Goal: Task Accomplishment & Management: Manage account settings

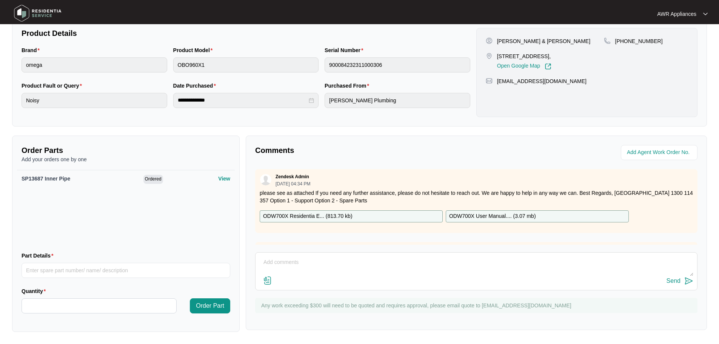
scroll to position [35, 0]
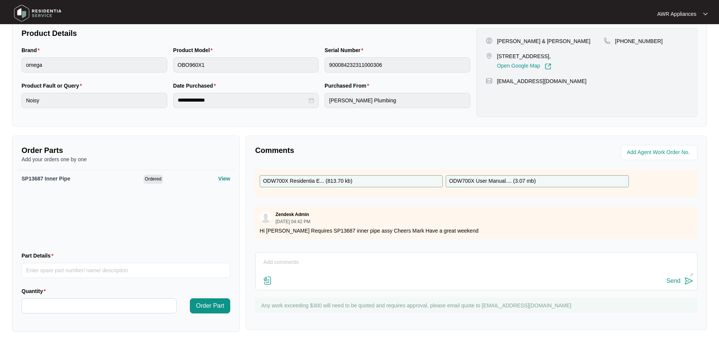
click at [22, 13] on img at bounding box center [37, 13] width 53 height 23
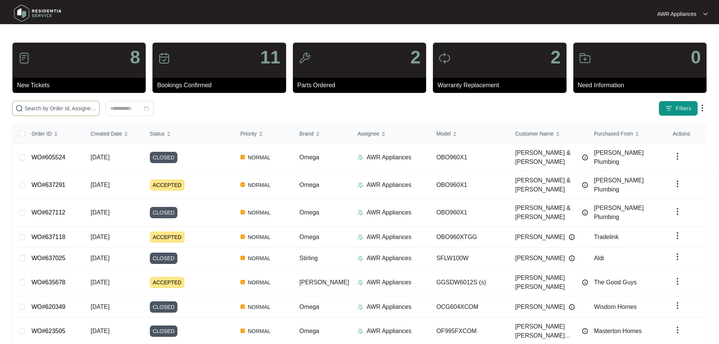
paste input "635678"
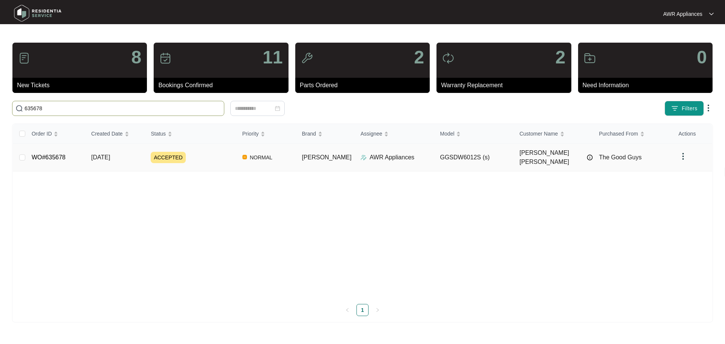
type input "635678"
click at [110, 154] on span "[DATE]" at bounding box center [100, 157] width 19 height 6
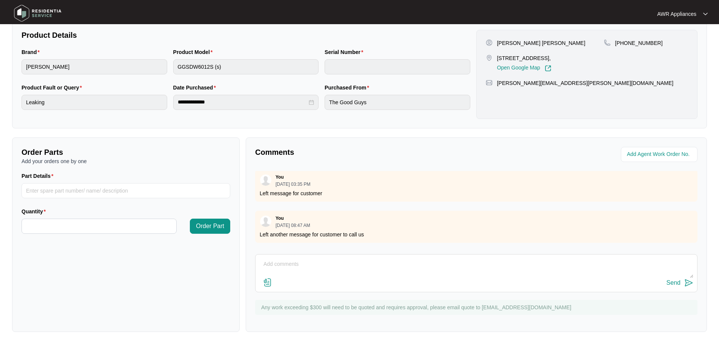
scroll to position [166, 0]
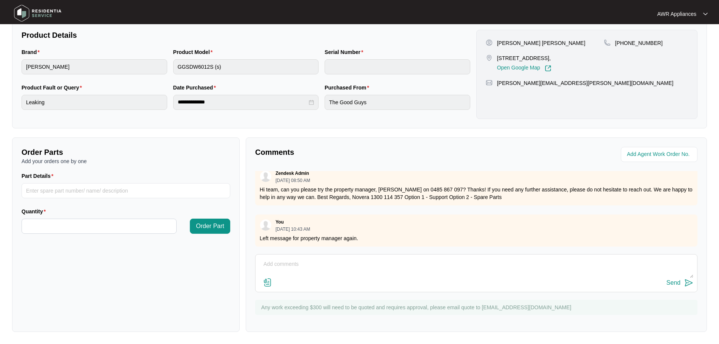
click at [298, 261] on textarea at bounding box center [476, 268] width 434 height 20
type textarea "Still cannot get a hold of tenants or property manager."
click at [678, 281] on div "Send" at bounding box center [674, 282] width 14 height 7
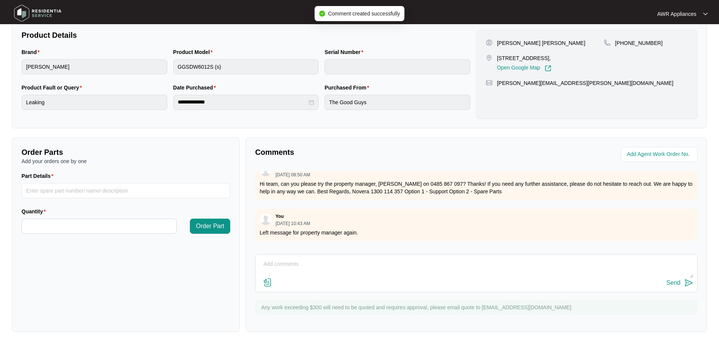
click at [17, 9] on img at bounding box center [37, 13] width 53 height 23
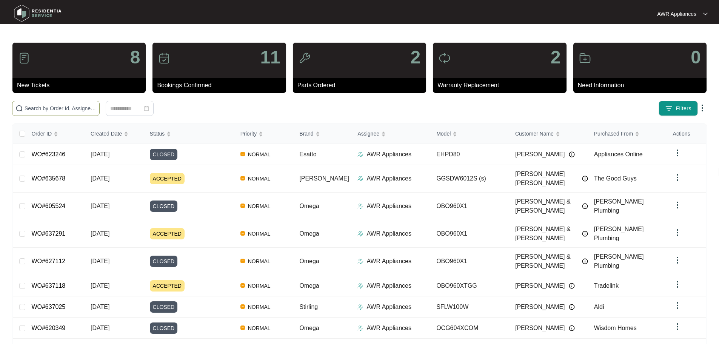
click at [34, 108] on input "text" at bounding box center [61, 108] width 72 height 8
paste input "635678"
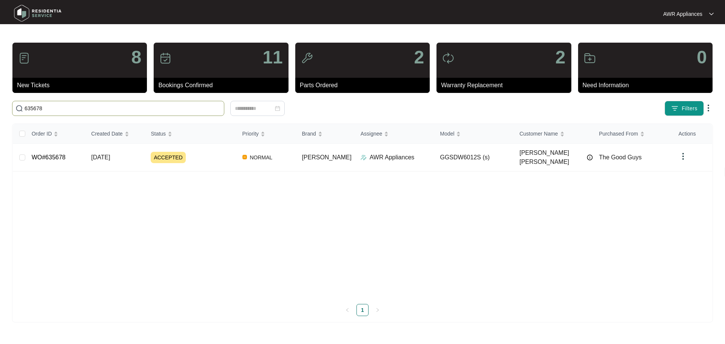
type input "635678"
click at [110, 155] on span "[DATE]" at bounding box center [100, 157] width 19 height 6
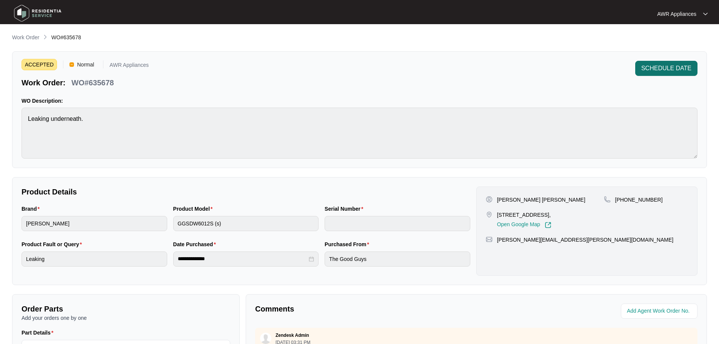
click at [660, 66] on span "SCHEDULE DATE" at bounding box center [666, 68] width 50 height 9
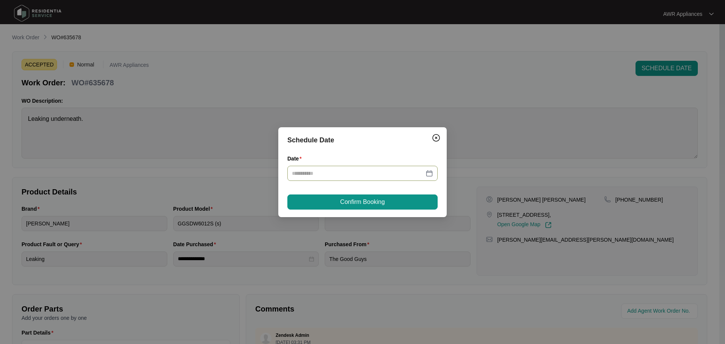
click at [364, 171] on input "Date" at bounding box center [358, 173] width 132 height 8
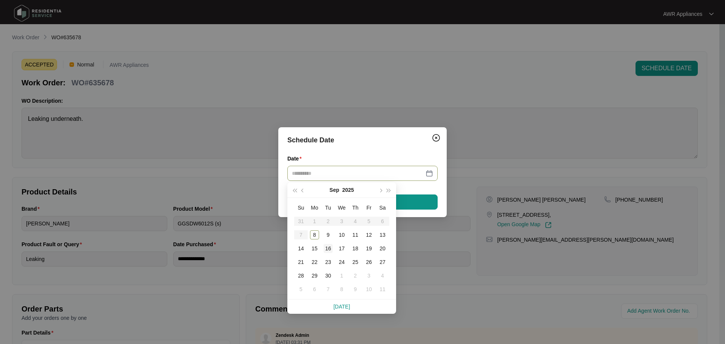
click at [328, 249] on div "16" at bounding box center [327, 248] width 9 height 9
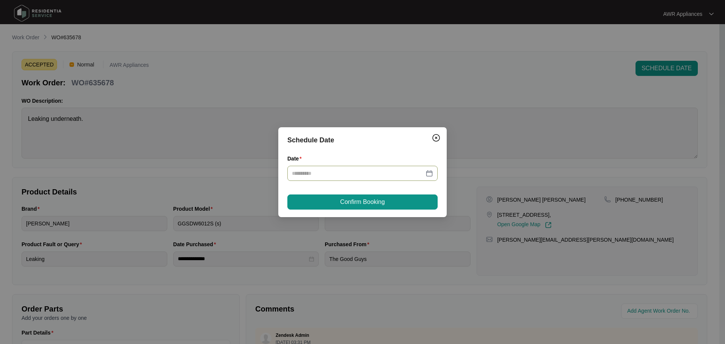
type input "**********"
click at [361, 202] on span "Confirm Booking" at bounding box center [362, 201] width 45 height 9
